Goal: Task Accomplishment & Management: Manage account settings

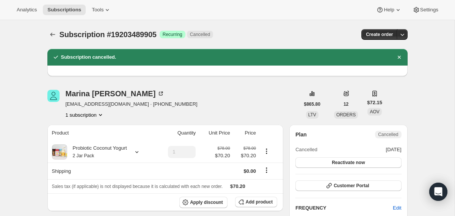
click at [50, 36] on icon "Subscriptions" at bounding box center [53, 35] width 8 height 8
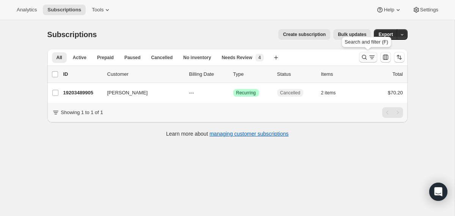
click at [361, 59] on icon "Search and filter results" at bounding box center [364, 57] width 8 height 8
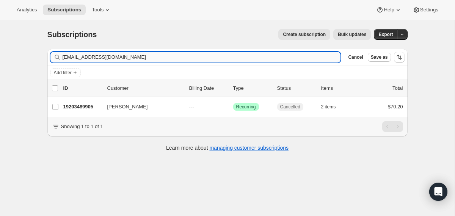
click at [286, 58] on input "[EMAIL_ADDRESS][DOMAIN_NAME]" at bounding box center [202, 57] width 278 height 11
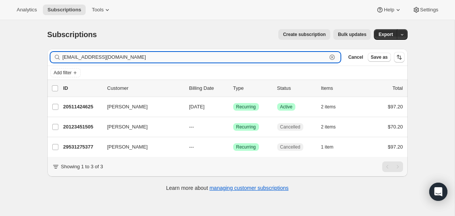
click at [194, 57] on input "[EMAIL_ADDRESS][DOMAIN_NAME]" at bounding box center [195, 57] width 264 height 11
paste input "[EMAIL_ADDRESS]"
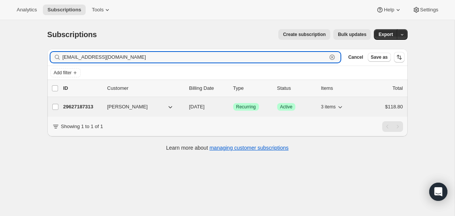
type input "[EMAIL_ADDRESS][DOMAIN_NAME]"
click at [185, 109] on div "29627187313 [PERSON_NAME] [DATE] Success Recurring Success Active 3 items $118.…" at bounding box center [232, 107] width 339 height 11
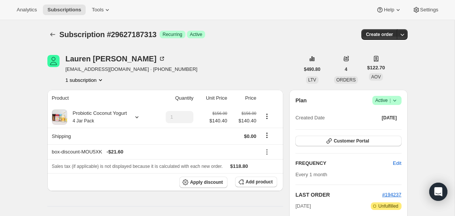
click at [396, 102] on icon at bounding box center [395, 101] width 8 height 8
click at [379, 127] on span "Cancel subscription" at bounding box center [383, 128] width 43 height 6
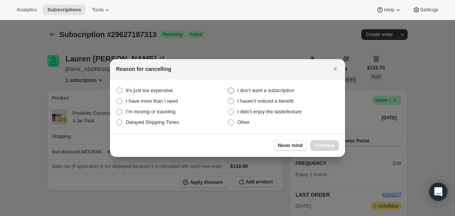
click at [248, 88] on span "I don't want a subscription" at bounding box center [265, 91] width 57 height 6
click at [228, 88] on subscription "I don't want a subscription" at bounding box center [228, 88] width 0 height 0
radio subscription "true"
click at [317, 145] on span "Continue" at bounding box center [324, 145] width 20 height 6
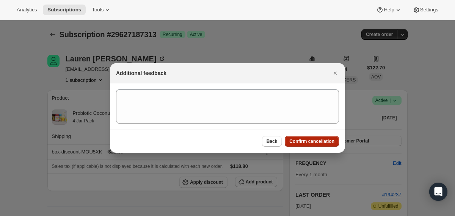
click at [317, 145] on button "Confirm cancellation" at bounding box center [311, 141] width 54 height 11
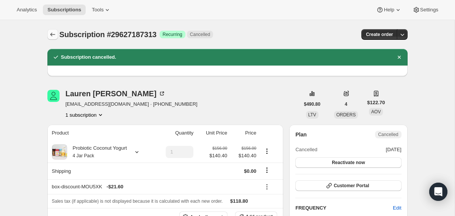
click at [52, 34] on icon "Subscriptions" at bounding box center [53, 35] width 8 height 8
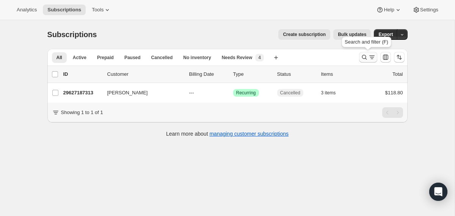
click at [366, 58] on icon "Search and filter results" at bounding box center [364, 57] width 8 height 8
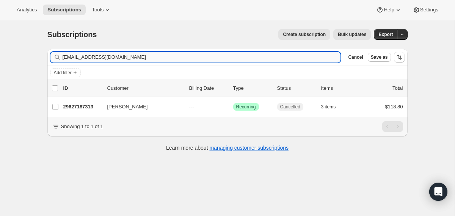
click at [269, 57] on input "[EMAIL_ADDRESS][DOMAIN_NAME]" at bounding box center [202, 57] width 278 height 11
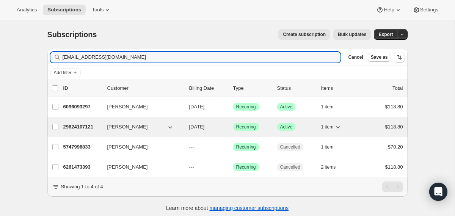
type input "[EMAIL_ADDRESS][DOMAIN_NAME]"
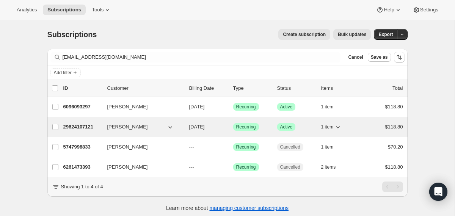
click at [184, 130] on div "29624107121 [PERSON_NAME] [DATE] Success Recurring Success Active 1 item $118.80" at bounding box center [232, 127] width 339 height 11
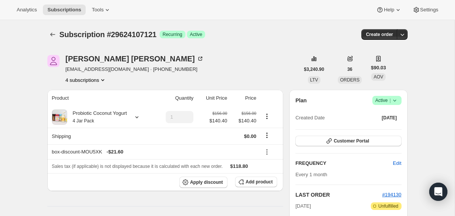
click at [394, 100] on icon at bounding box center [393, 101] width 3 height 2
click at [383, 130] on span "Cancel subscription" at bounding box center [383, 128] width 43 height 6
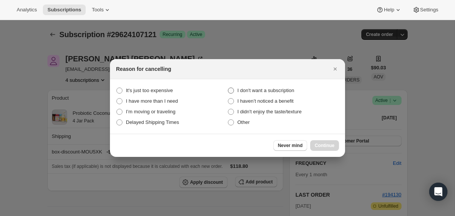
click at [257, 89] on span "I don't want a subscription" at bounding box center [265, 91] width 57 height 6
click at [228, 88] on subscription "I don't want a subscription" at bounding box center [228, 88] width 0 height 0
radio subscription "true"
click at [316, 144] on span "Continue" at bounding box center [324, 145] width 20 height 6
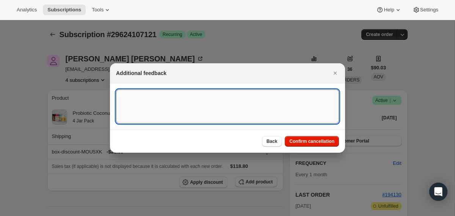
click at [272, 111] on textarea ":rph:" at bounding box center [227, 106] width 223 height 34
type textarea "wanted initial order only"
click at [315, 141] on span "Confirm cancellation" at bounding box center [311, 141] width 45 height 6
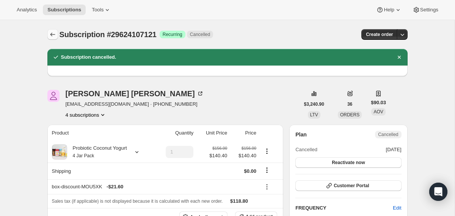
click at [52, 38] on icon "Subscriptions" at bounding box center [53, 35] width 8 height 8
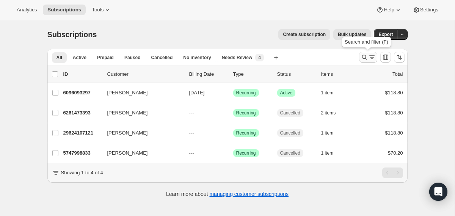
click at [364, 60] on icon "Search and filter results" at bounding box center [364, 57] width 8 height 8
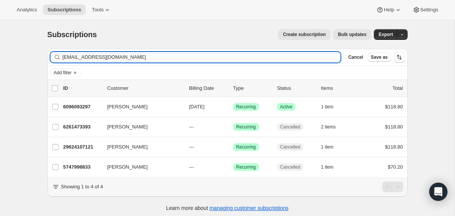
click at [270, 56] on input "[EMAIL_ADDRESS][DOMAIN_NAME]" at bounding box center [202, 57] width 278 height 11
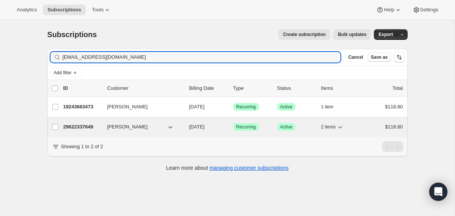
type input "[EMAIL_ADDRESS][DOMAIN_NAME]"
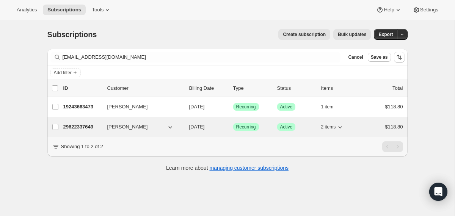
click at [183, 128] on div "29622337649 [PERSON_NAME] [DATE] Success Recurring Success Active 2 items $118.…" at bounding box center [232, 127] width 339 height 11
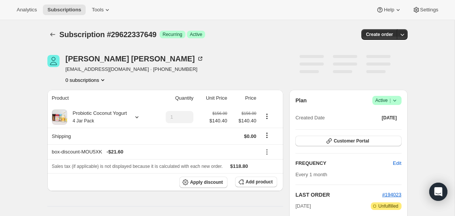
click at [395, 100] on icon at bounding box center [393, 101] width 3 height 2
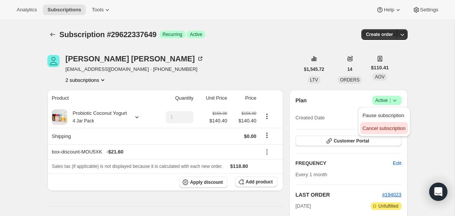
click at [372, 129] on span "Cancel subscription" at bounding box center [383, 128] width 43 height 6
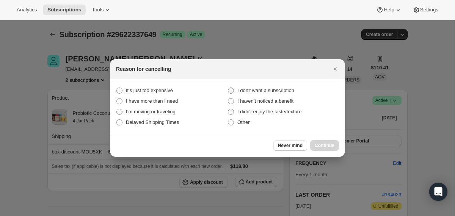
click at [254, 88] on span "I don't want a subscription" at bounding box center [265, 91] width 57 height 6
click at [228, 88] on subscription "I don't want a subscription" at bounding box center [228, 88] width 0 height 0
radio subscription "true"
click at [316, 146] on span "Continue" at bounding box center [324, 145] width 20 height 6
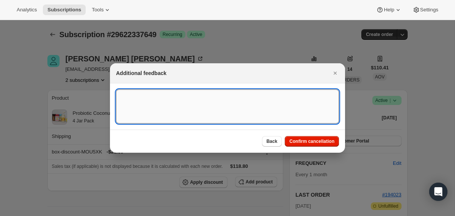
click at [259, 106] on textarea ":r12b:" at bounding box center [227, 106] width 223 height 34
type textarea "wanted initial order only"
click at [327, 144] on span "Confirm cancellation" at bounding box center [311, 141] width 45 height 6
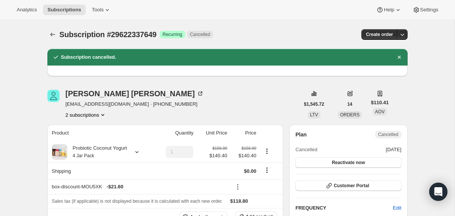
click at [48, 40] on div "Subscription #29622337649. This page is ready Subscription #29622337649 Success…" at bounding box center [227, 34] width 360 height 29
click at [49, 39] on button "Subscriptions" at bounding box center [52, 34] width 11 height 11
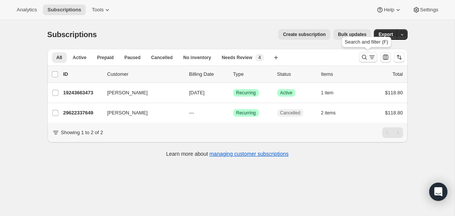
click at [360, 53] on icon "Search and filter results" at bounding box center [364, 57] width 8 height 8
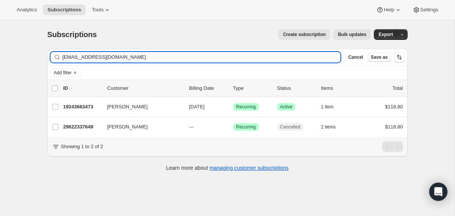
click at [281, 56] on input "[EMAIL_ADDRESS][DOMAIN_NAME]" at bounding box center [202, 57] width 278 height 11
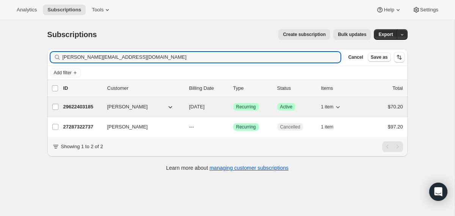
type input "[PERSON_NAME][EMAIL_ADDRESS][DOMAIN_NAME]"
click at [186, 107] on div "29622403185 [PERSON_NAME] [DATE] Success Recurring Success Active 1 item $70.20" at bounding box center [232, 107] width 339 height 11
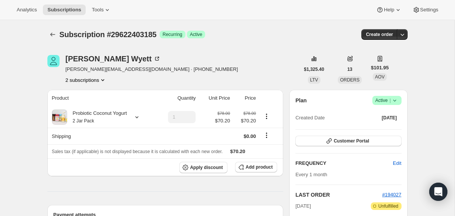
click at [392, 101] on icon at bounding box center [395, 101] width 8 height 8
click at [383, 129] on span "Cancel subscription" at bounding box center [383, 128] width 43 height 6
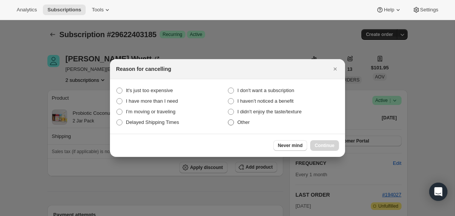
click at [241, 123] on span "Other" at bounding box center [243, 122] width 13 height 6
click at [228, 120] on input "Other" at bounding box center [228, 119] width 0 height 0
radio input "true"
click at [325, 146] on span "Continue" at bounding box center [324, 145] width 20 height 6
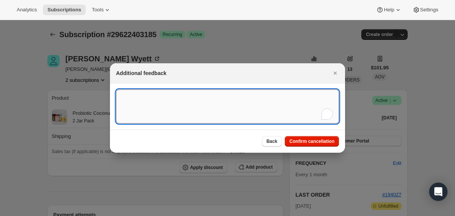
click at [268, 107] on textarea "To enrich screen reader interactions, please activate Accessibility in Grammarl…" at bounding box center [227, 106] width 223 height 34
type textarea "wanted initial order only"
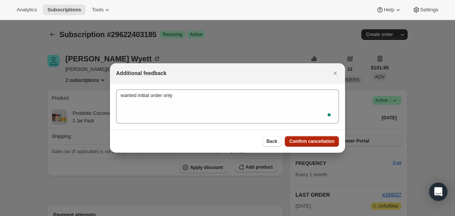
click at [302, 145] on button "Confirm cancellation" at bounding box center [311, 141] width 54 height 11
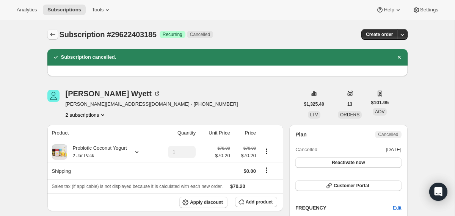
click at [53, 34] on icon "Subscriptions" at bounding box center [53, 35] width 8 height 8
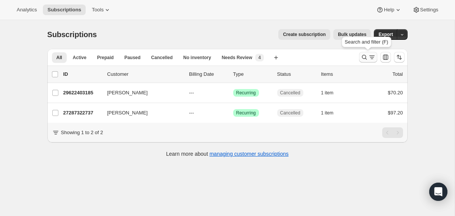
click at [363, 61] on icon "Search and filter results" at bounding box center [364, 57] width 8 height 8
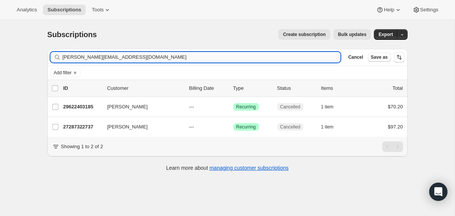
click at [258, 59] on input "[PERSON_NAME][EMAIL_ADDRESS][DOMAIN_NAME]" at bounding box center [202, 57] width 278 height 11
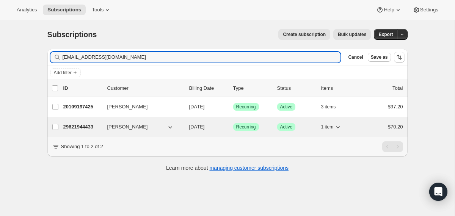
type input "[EMAIL_ADDRESS][DOMAIN_NAME]"
click at [182, 131] on div "29621944433 [PERSON_NAME] [DATE] Success Recurring Success Active 1 item $70.20" at bounding box center [232, 127] width 339 height 11
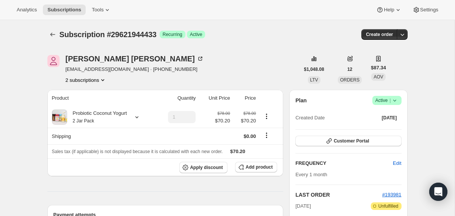
click at [395, 102] on icon at bounding box center [395, 101] width 8 height 8
click at [386, 128] on span "Cancel subscription" at bounding box center [383, 128] width 43 height 6
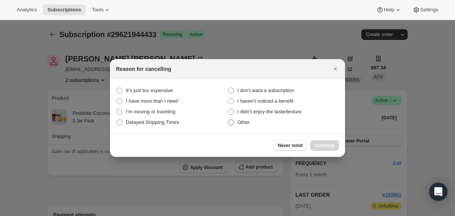
click at [247, 123] on span "Other" at bounding box center [243, 122] width 13 height 6
click at [228, 120] on input "Other" at bounding box center [228, 119] width 0 height 0
radio input "true"
click at [324, 147] on span "Continue" at bounding box center [324, 145] width 20 height 6
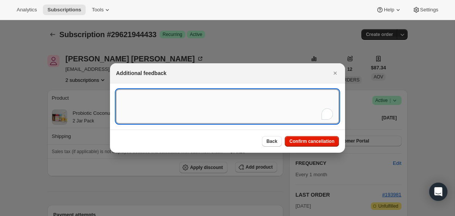
click at [246, 120] on textarea "To enrich screen reader interactions, please activate Accessibility in Grammarl…" at bounding box center [227, 106] width 223 height 34
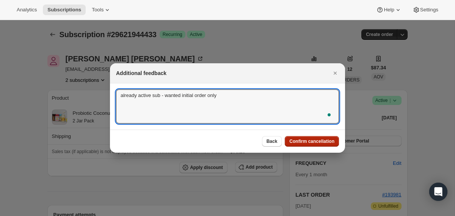
type textarea "already active sub - wanted initial order only"
click at [297, 145] on button "Confirm cancellation" at bounding box center [311, 141] width 54 height 11
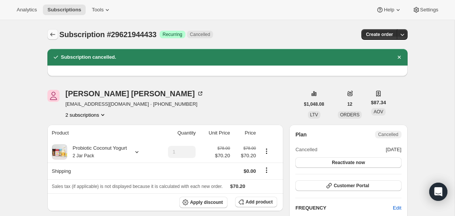
click at [55, 31] on icon "Subscriptions" at bounding box center [53, 35] width 8 height 8
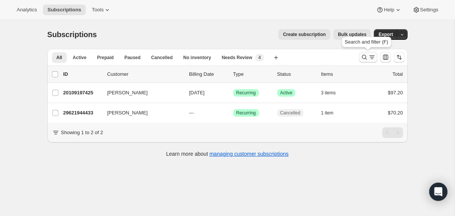
click at [364, 58] on icon "Search and filter results" at bounding box center [364, 57] width 8 height 8
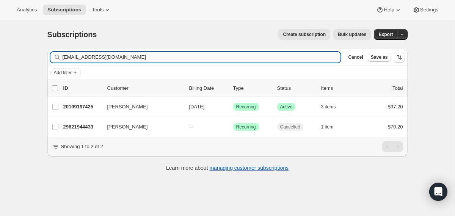
click at [272, 53] on input "[EMAIL_ADDRESS][DOMAIN_NAME]" at bounding box center [202, 57] width 278 height 11
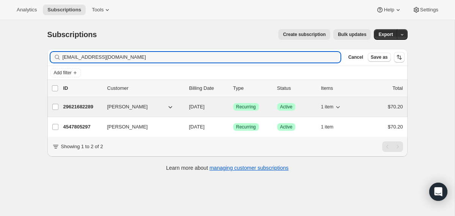
type input "[EMAIL_ADDRESS][DOMAIN_NAME]"
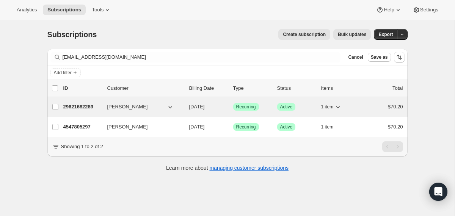
click at [185, 107] on div "29621682289 [PERSON_NAME] [DATE] Success Recurring Success Active 1 item $70.20" at bounding box center [232, 107] width 339 height 11
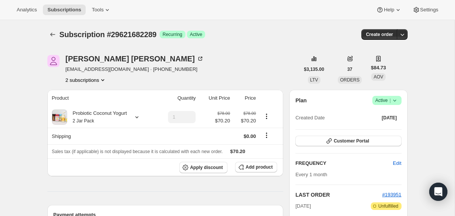
click at [397, 102] on icon at bounding box center [395, 101] width 8 height 8
click at [377, 132] on button "Cancel subscription" at bounding box center [383, 128] width 47 height 12
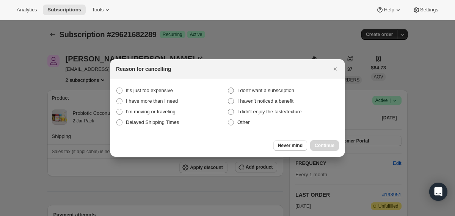
click at [291, 91] on span "I don't want a subscription" at bounding box center [265, 91] width 57 height 6
click at [228, 88] on subscription "I don't want a subscription" at bounding box center [228, 88] width 0 height 0
radio subscription "true"
click at [325, 147] on span "Continue" at bounding box center [324, 145] width 20 height 6
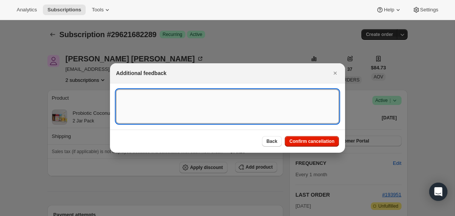
click at [262, 96] on textarea ":r1qf:" at bounding box center [227, 106] width 223 height 34
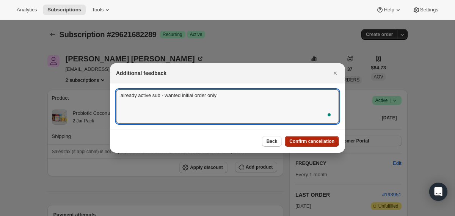
type textarea "already active sub - wanted initial order only"
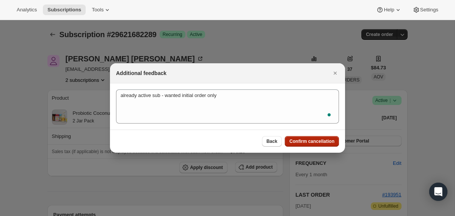
click at [327, 141] on span "Confirm cancellation" at bounding box center [311, 141] width 45 height 6
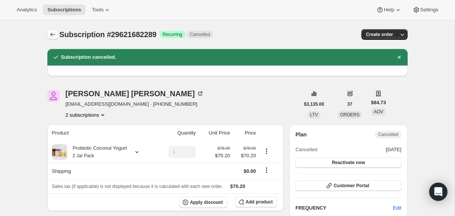
click at [54, 35] on icon "Subscriptions" at bounding box center [53, 35] width 8 height 8
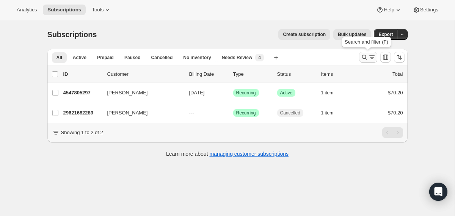
click at [364, 57] on icon "Search and filter results" at bounding box center [364, 57] width 8 height 8
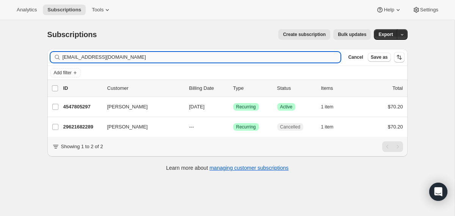
click at [299, 56] on input "[EMAIL_ADDRESS][DOMAIN_NAME]" at bounding box center [202, 57] width 278 height 11
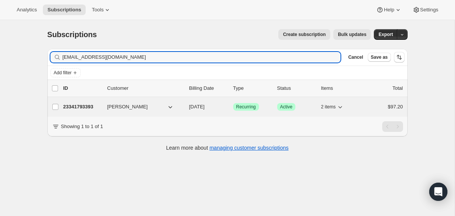
type input "[EMAIL_ADDRESS][DOMAIN_NAME]"
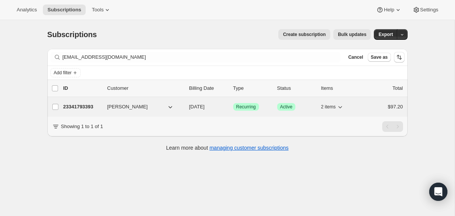
click at [190, 107] on span "[DATE]" at bounding box center [197, 107] width 16 height 6
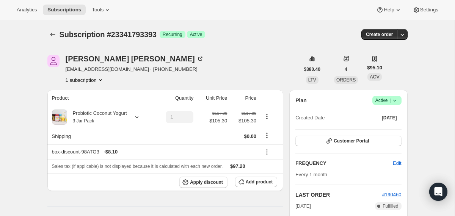
click at [395, 103] on icon at bounding box center [395, 101] width 8 height 8
click at [384, 127] on span "Cancel subscription" at bounding box center [383, 128] width 43 height 6
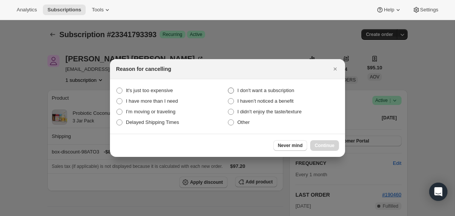
click at [294, 93] on span "I don't want a subscription" at bounding box center [265, 91] width 57 height 6
click at [228, 88] on subscription "I don't want a subscription" at bounding box center [228, 88] width 0 height 0
radio subscription "true"
click at [319, 148] on span "Continue" at bounding box center [324, 145] width 20 height 6
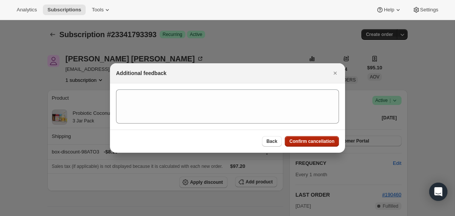
click at [317, 144] on button "Confirm cancellation" at bounding box center [311, 141] width 54 height 11
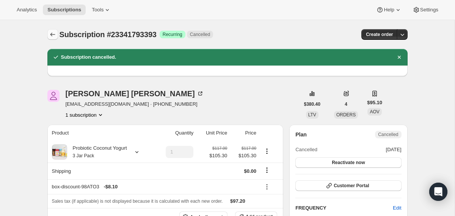
click at [51, 34] on icon "Subscriptions" at bounding box center [52, 35] width 5 height 4
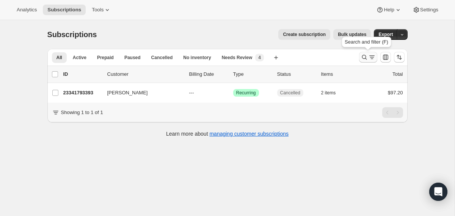
click at [361, 58] on icon "Search and filter results" at bounding box center [364, 57] width 8 height 8
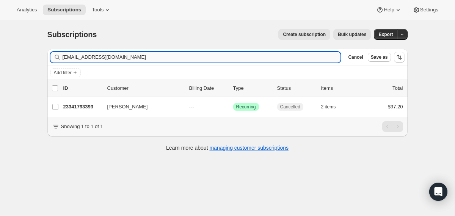
click at [258, 58] on input "[EMAIL_ADDRESS][DOMAIN_NAME]" at bounding box center [202, 57] width 278 height 11
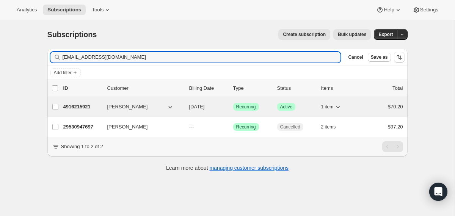
type input "[EMAIL_ADDRESS][DOMAIN_NAME]"
click at [184, 108] on div "4916215921 [PERSON_NAME] [DATE] Success Recurring Success Active 1 item $70.20" at bounding box center [232, 107] width 339 height 11
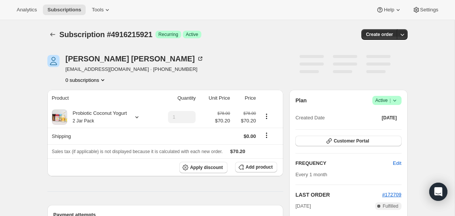
click at [120, 36] on span "Subscription #4916215921" at bounding box center [105, 34] width 93 height 8
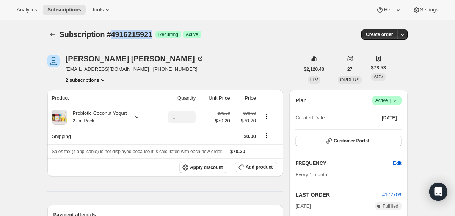
click at [120, 36] on span "Subscription #4916215921" at bounding box center [105, 34] width 93 height 8
copy span "4916215921"
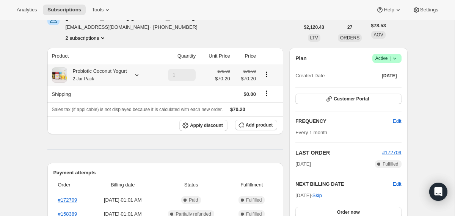
scroll to position [41, 0]
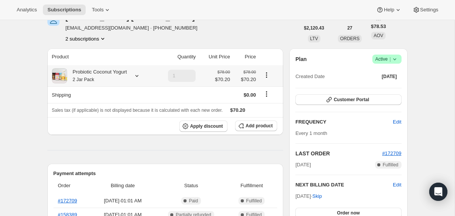
click at [119, 79] on div "Probiotic Coconut Yogurt 2 Jar Pack" at bounding box center [97, 75] width 60 height 15
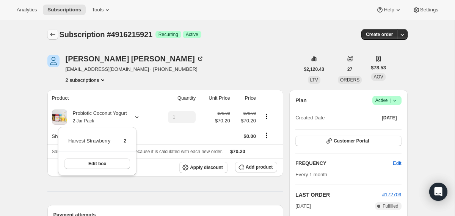
click at [54, 37] on icon "Subscriptions" at bounding box center [53, 35] width 8 height 8
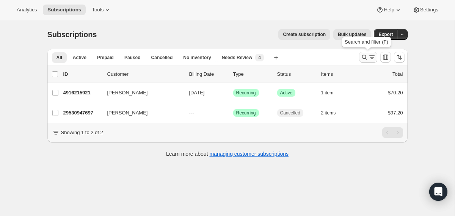
click at [364, 59] on icon "Search and filter results" at bounding box center [364, 57] width 8 height 8
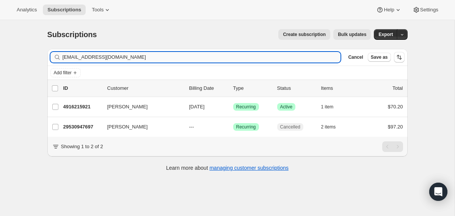
click at [273, 58] on input "[EMAIL_ADDRESS][DOMAIN_NAME]" at bounding box center [202, 57] width 278 height 11
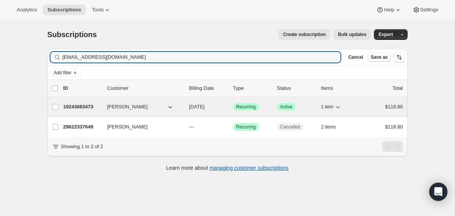
type input "[EMAIL_ADDRESS][DOMAIN_NAME]"
click at [185, 107] on div "19243663473 [PERSON_NAME] [DATE] Success Recurring Success Active 1 item $118.80" at bounding box center [232, 107] width 339 height 11
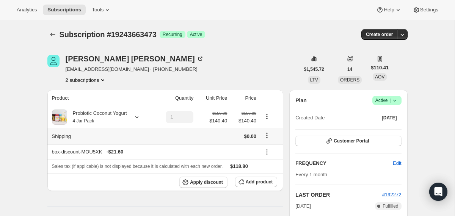
scroll to position [84, 0]
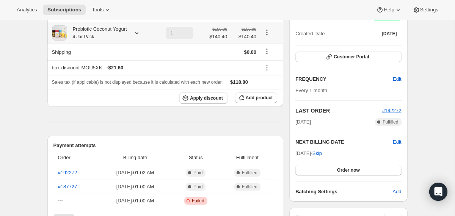
click at [116, 29] on div "Probiotic Coconut Yogurt 4 Jar Pack" at bounding box center [97, 32] width 60 height 15
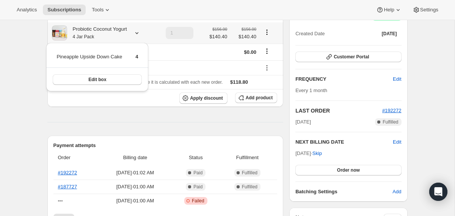
drag, startPoint x: 148, startPoint y: 57, endPoint x: 48, endPoint y: 57, distance: 99.6
click at [48, 57] on div "Pineapple Upside Down Cake 4 Edit box" at bounding box center [97, 67] width 102 height 48
